Goal: Find contact information: Find contact information

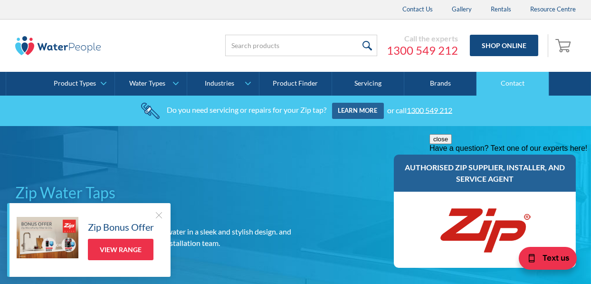
click at [515, 81] on link "Contact" at bounding box center [513, 84] width 72 height 24
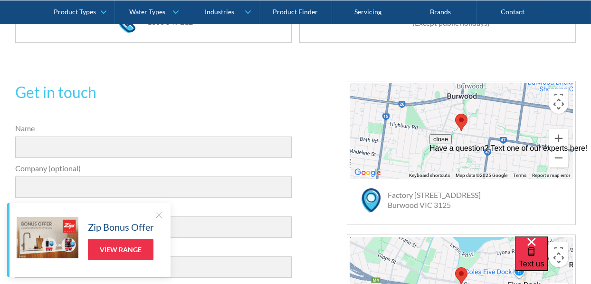
scroll to position [259, 0]
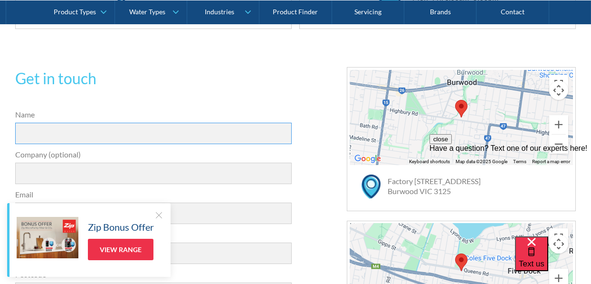
click at [128, 132] on input "Name" at bounding box center [153, 133] width 277 height 21
type input "Catherine Curry-Hyde"
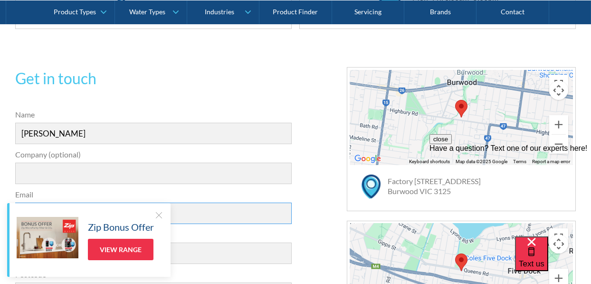
type input "catherine@curry-hyde.com"
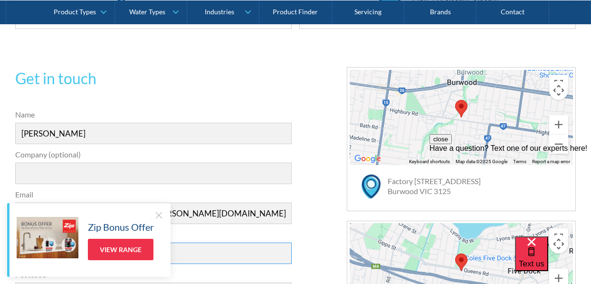
type input "0417396105"
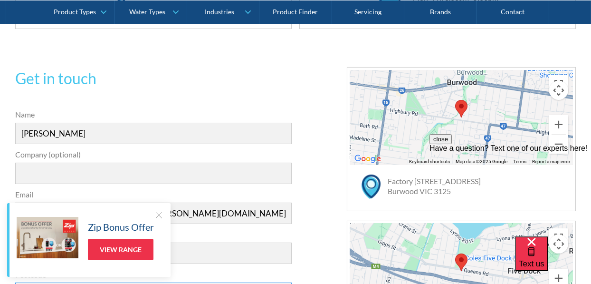
type input "3188"
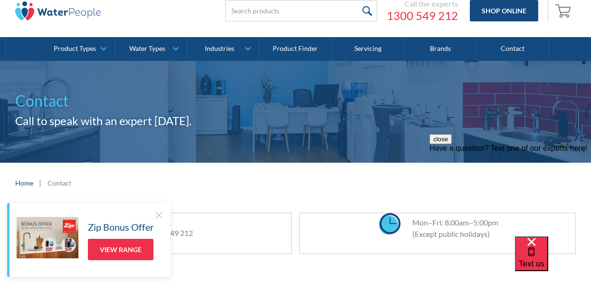
scroll to position [0, 0]
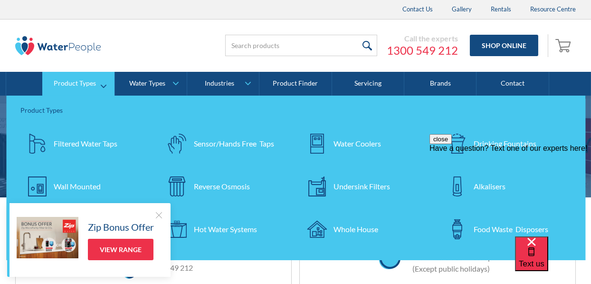
click at [75, 142] on div "Filtered Water Taps" at bounding box center [86, 143] width 64 height 11
